Goal: Task Accomplishment & Management: Manage account settings

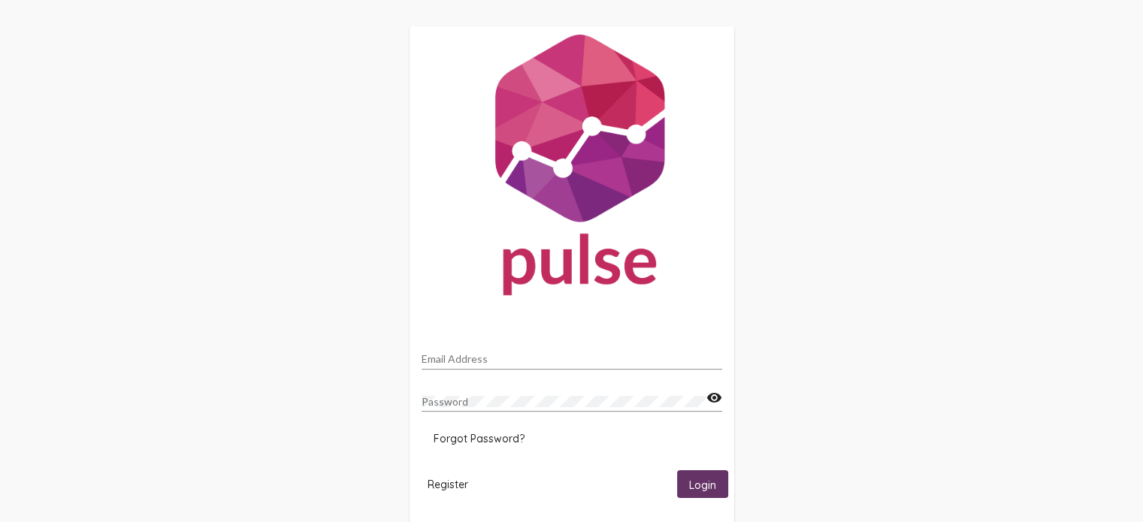
click at [487, 435] on span "Forgot Password?" at bounding box center [478, 439] width 91 height 14
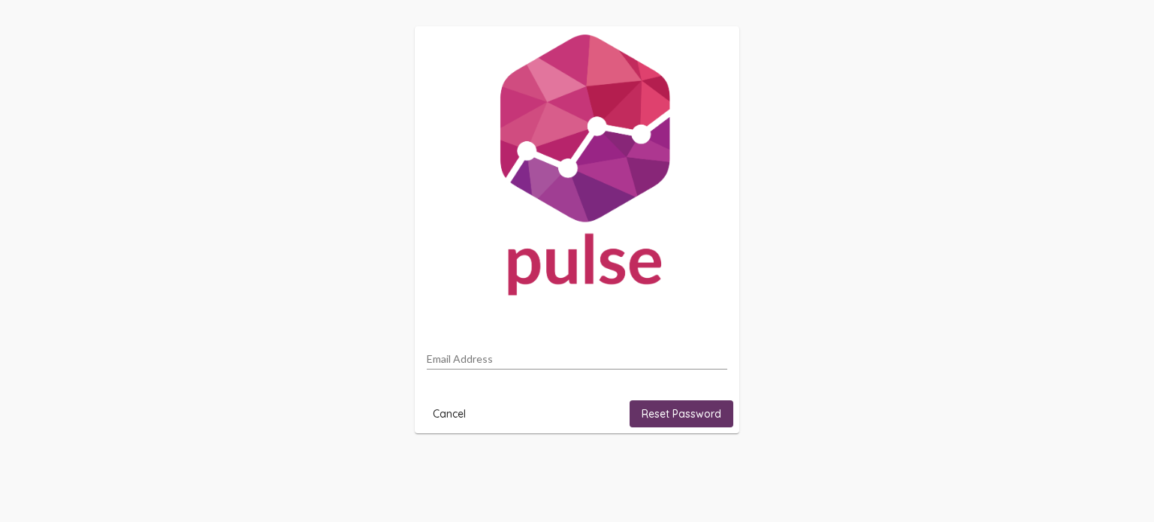
click at [508, 359] on input "Email Address" at bounding box center [577, 359] width 301 height 12
type input "[PERSON_NAME][EMAIL_ADDRESS][PERSON_NAME][DOMAIN_NAME]"
click at [693, 414] on span "Reset Password" at bounding box center [682, 414] width 80 height 14
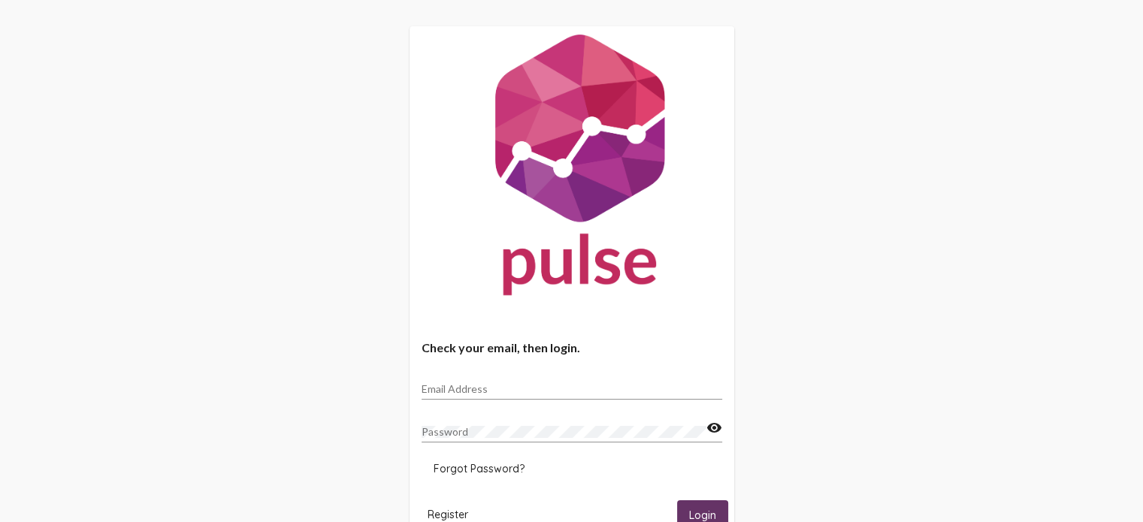
click at [512, 391] on input "Email Address" at bounding box center [571, 389] width 301 height 12
type input "[PERSON_NAME][EMAIL_ADDRESS][PERSON_NAME][DOMAIN_NAME]"
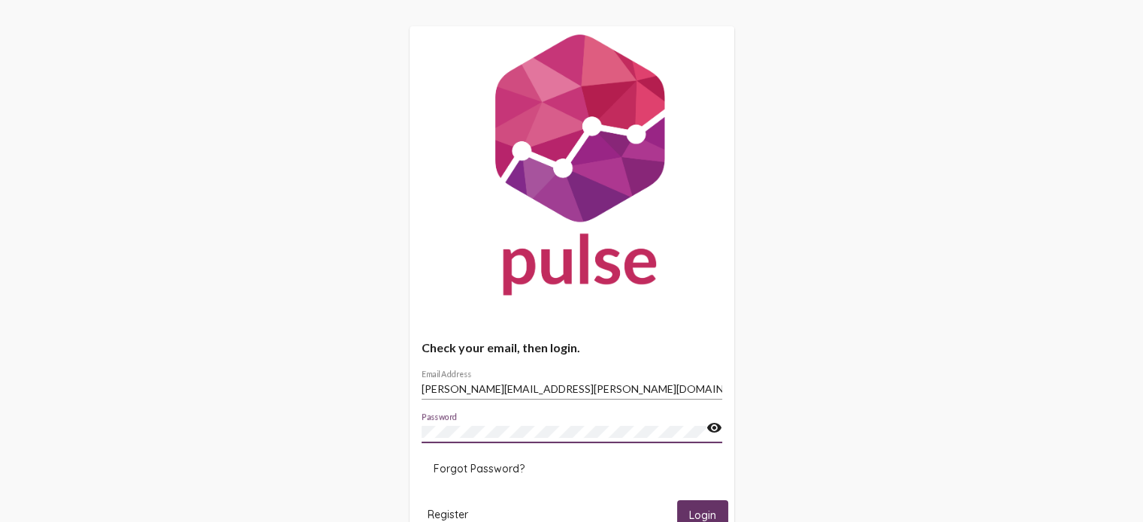
click at [709, 433] on div "Password visibility" at bounding box center [571, 427] width 301 height 29
click at [721, 432] on mat-icon "visibility" at bounding box center [714, 428] width 16 height 18
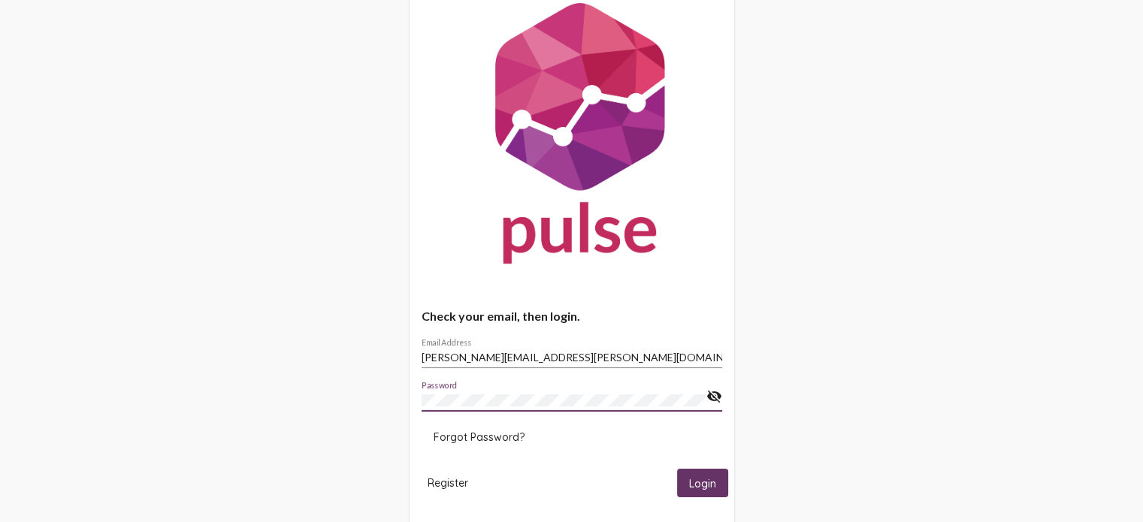
scroll to position [62, 0]
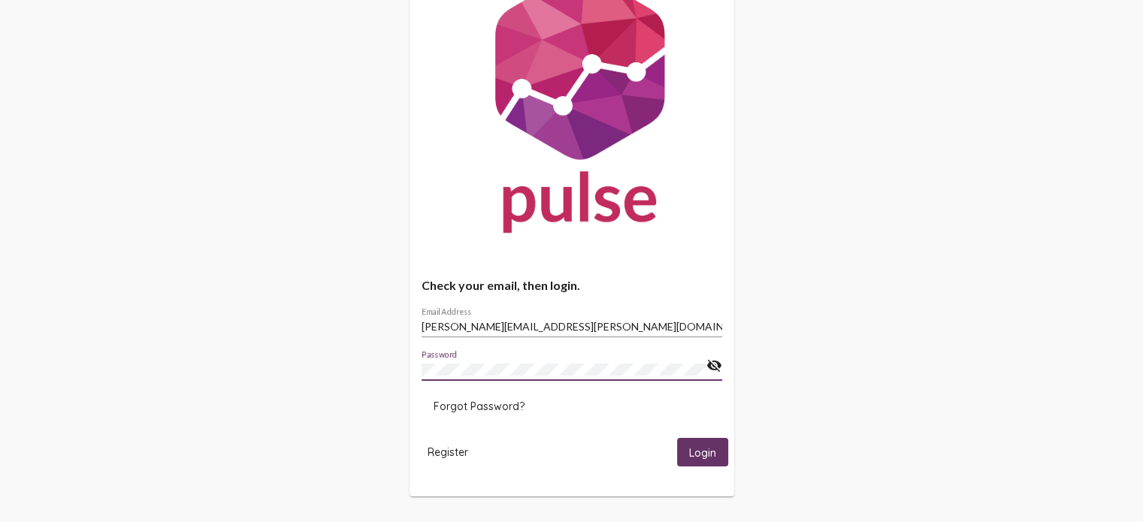
click at [690, 458] on span "Login" at bounding box center [702, 453] width 27 height 14
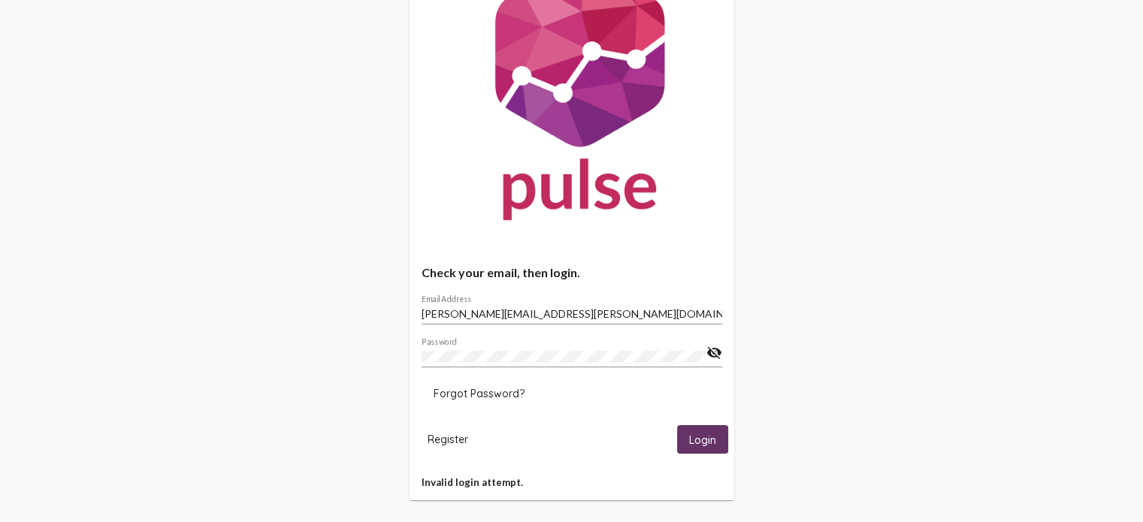
scroll to position [79, 0]
